Goal: Navigation & Orientation: Find specific page/section

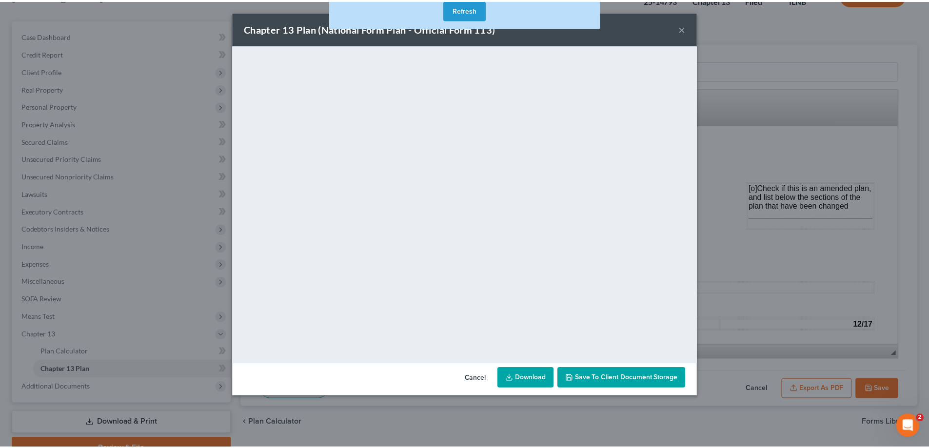
scroll to position [146, 0]
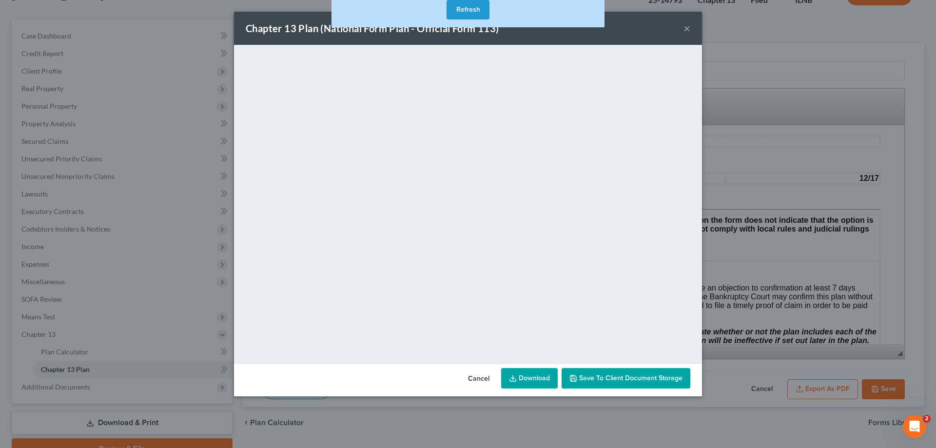
click at [684, 27] on button "×" at bounding box center [687, 28] width 7 height 12
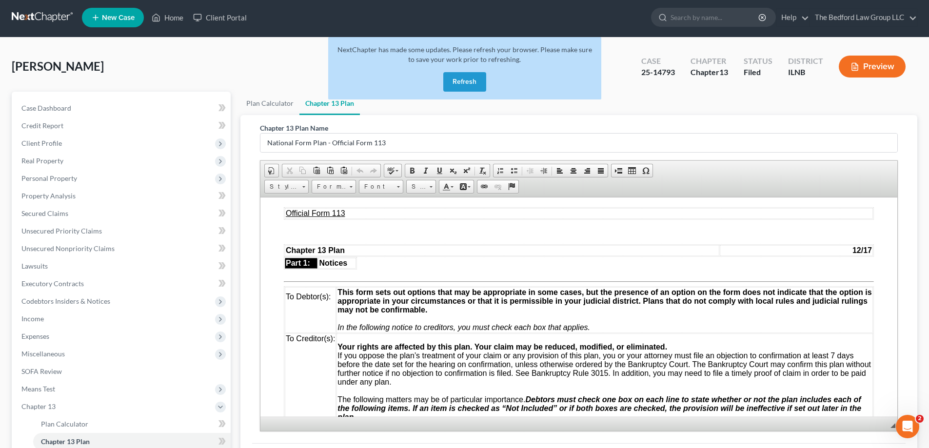
scroll to position [0, 0]
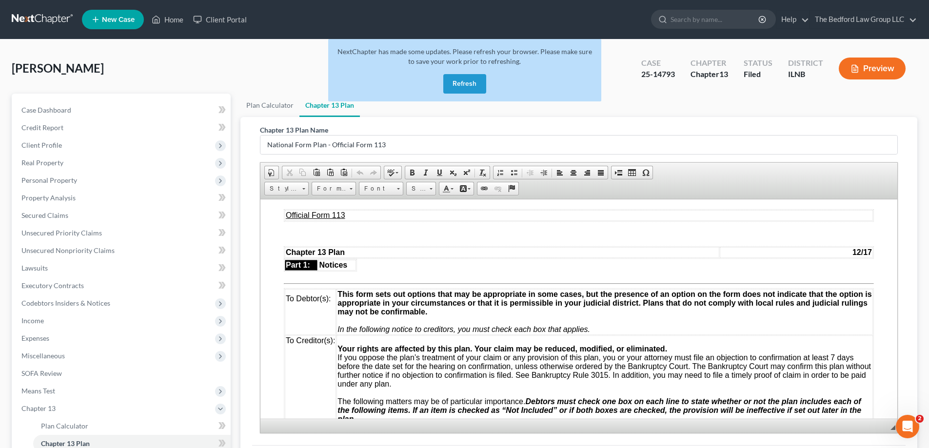
click at [32, 20] on link at bounding box center [43, 20] width 62 height 18
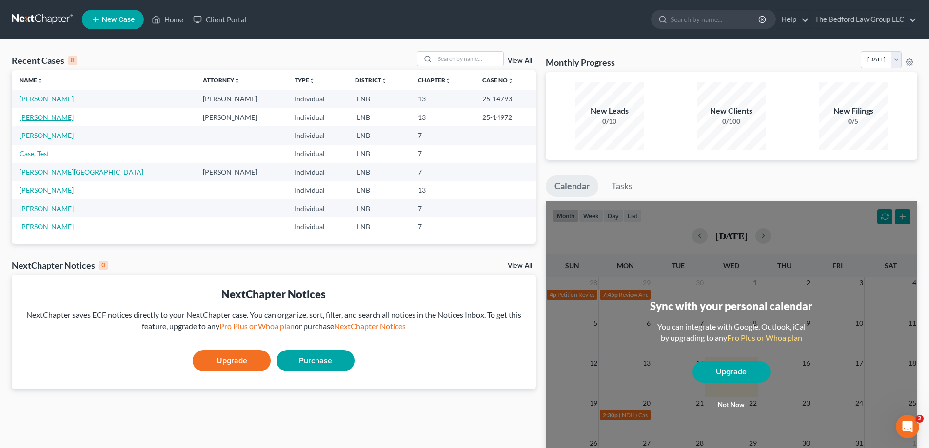
click at [48, 117] on link "[PERSON_NAME]" at bounding box center [47, 117] width 54 height 8
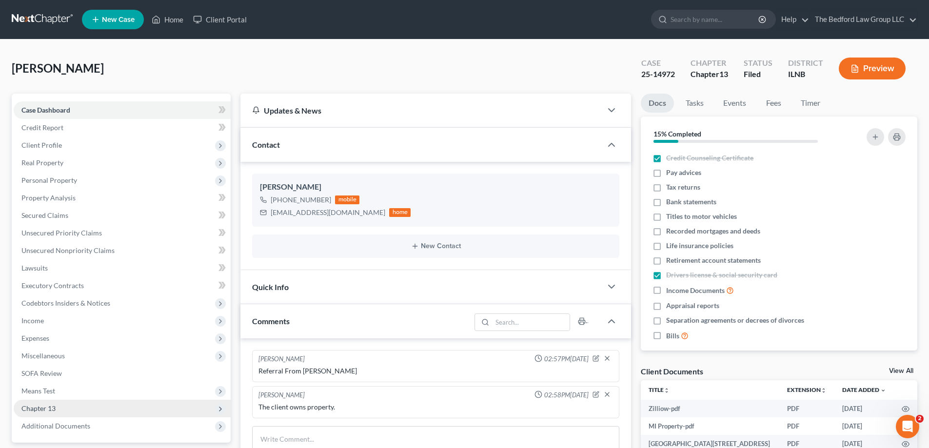
scroll to position [244, 0]
